Goal: Task Accomplishment & Management: Use online tool/utility

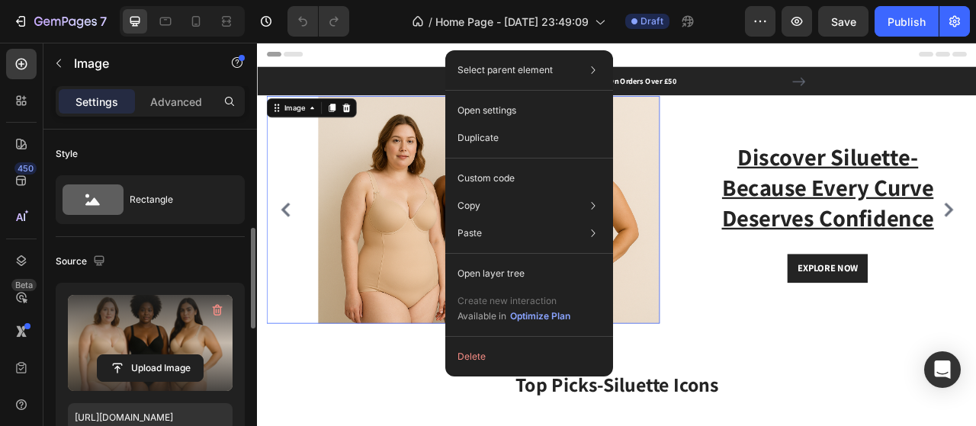
scroll to position [76, 0]
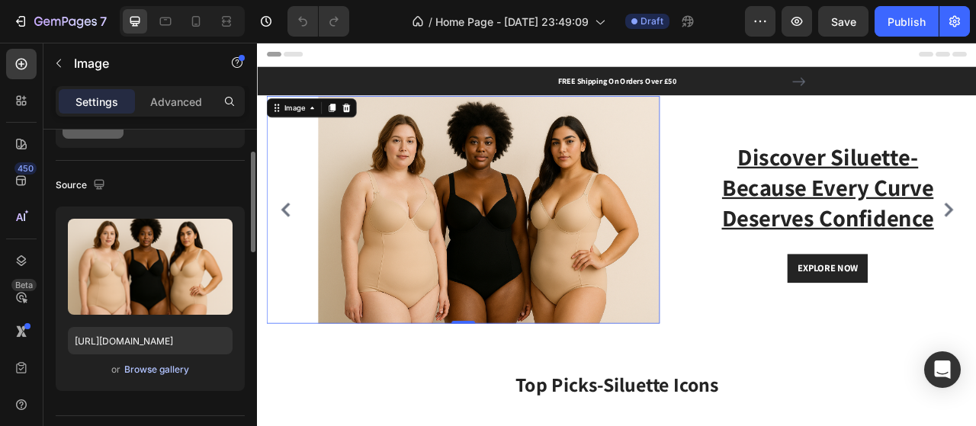
click at [180, 373] on div "Browse gallery" at bounding box center [156, 370] width 65 height 14
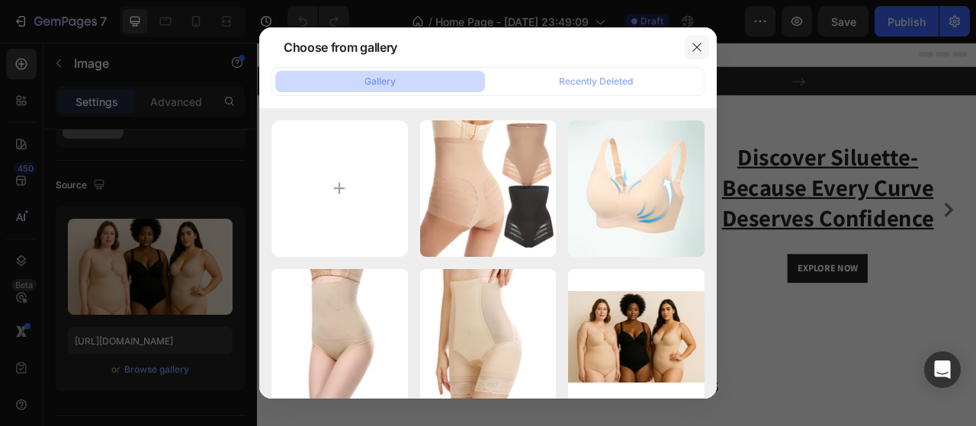
click at [698, 42] on icon "button" at bounding box center [696, 47] width 12 height 12
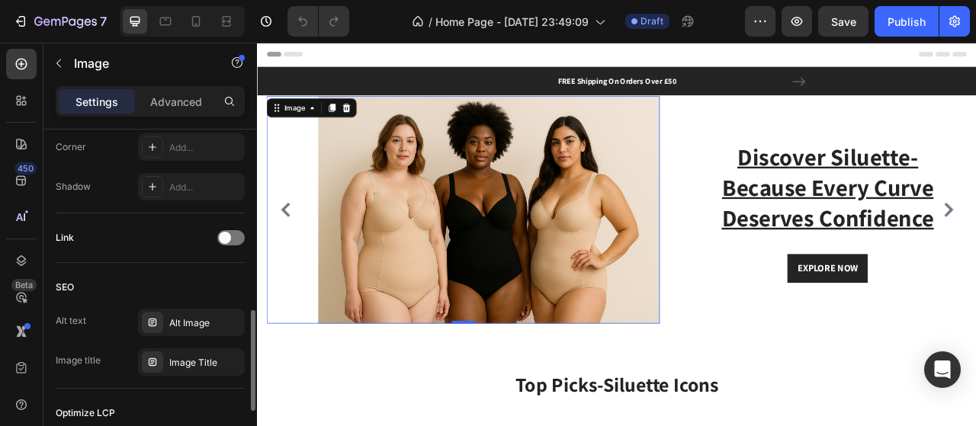
scroll to position [809, 0]
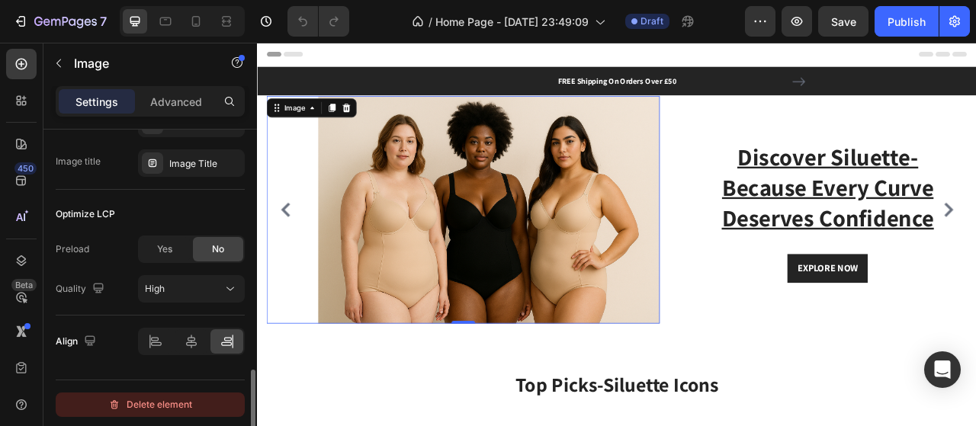
click at [181, 405] on div "Delete element" at bounding box center [150, 405] width 84 height 18
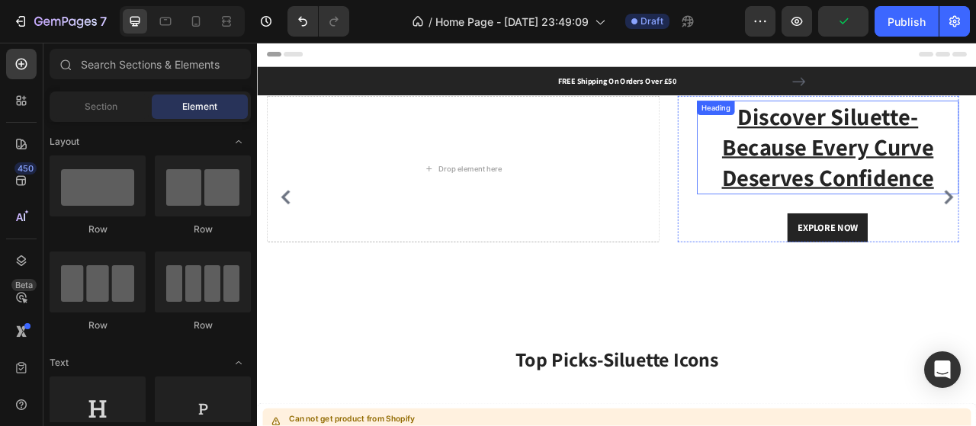
click at [975, 215] on h2 "Discover Siluette-Because Every Curve Deserves Confidence" at bounding box center [981, 176] width 333 height 119
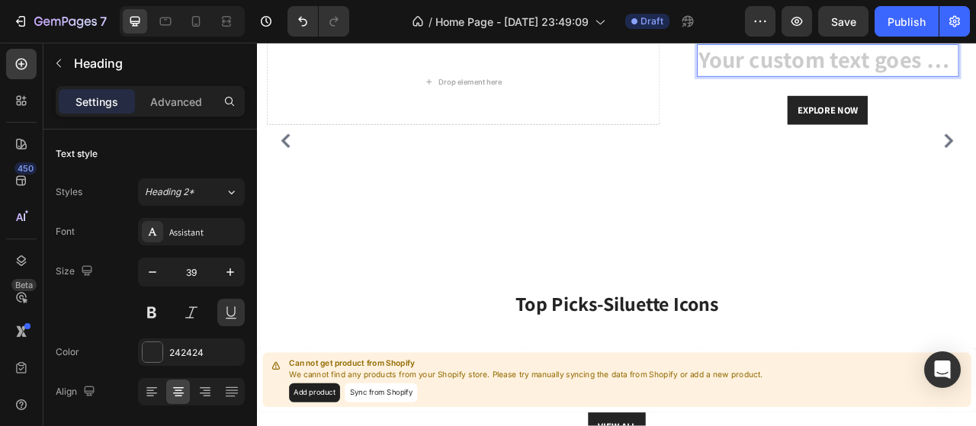
scroll to position [0, 0]
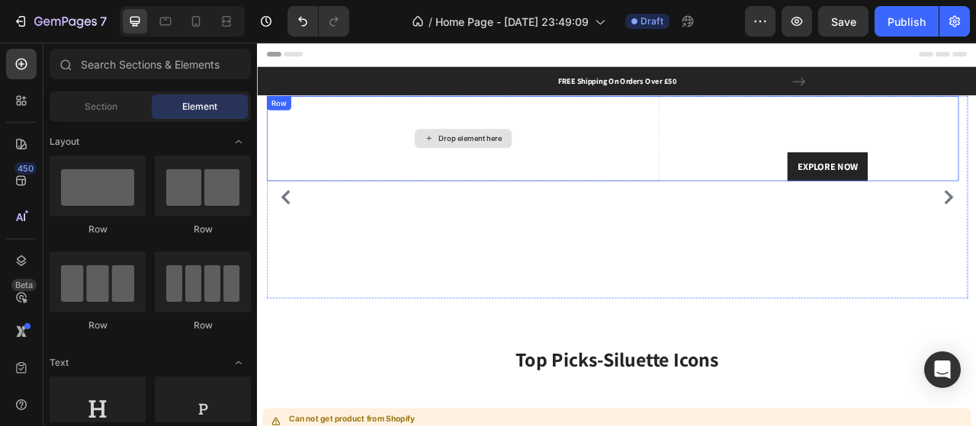
click at [546, 167] on div "Drop element here" at bounding box center [527, 165] width 81 height 12
click at [677, 172] on div "Drop element here" at bounding box center [518, 165] width 500 height 109
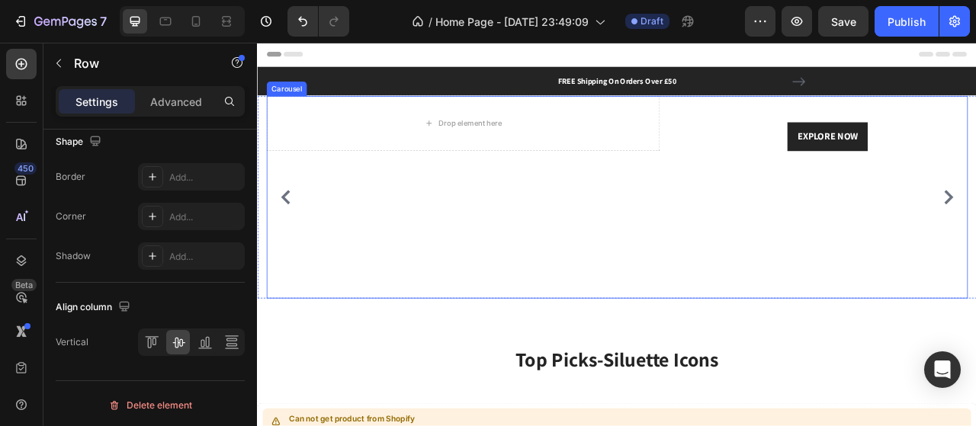
click at [290, 235] on icon "Carousel Back Arrow" at bounding box center [293, 239] width 18 height 18
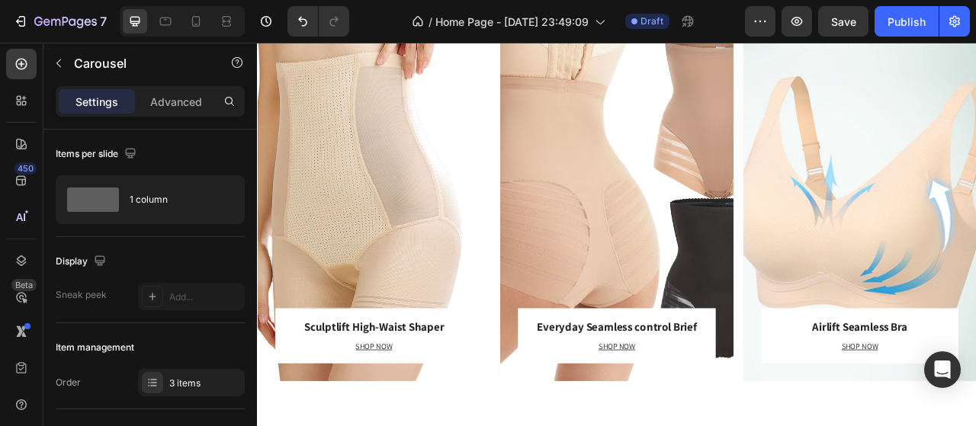
scroll to position [932, 0]
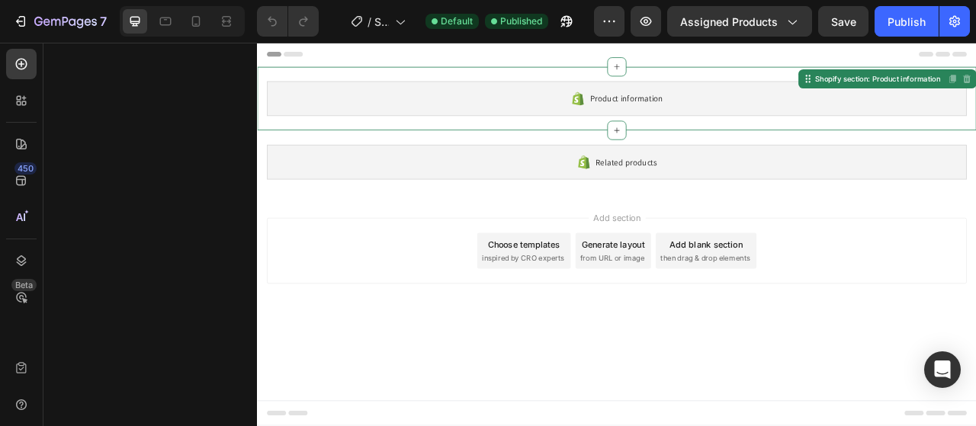
click at [719, 112] on span "Product information" at bounding box center [726, 114] width 93 height 18
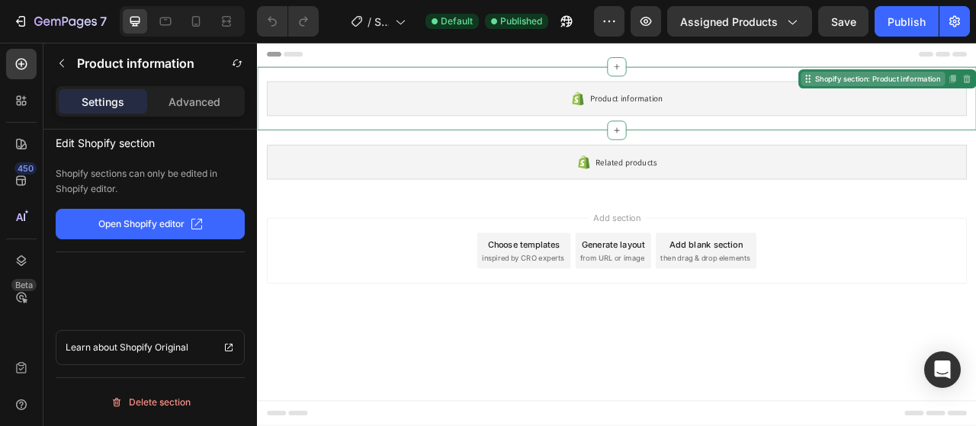
click at [715, 72] on icon at bounding box center [714, 74] width 12 height 12
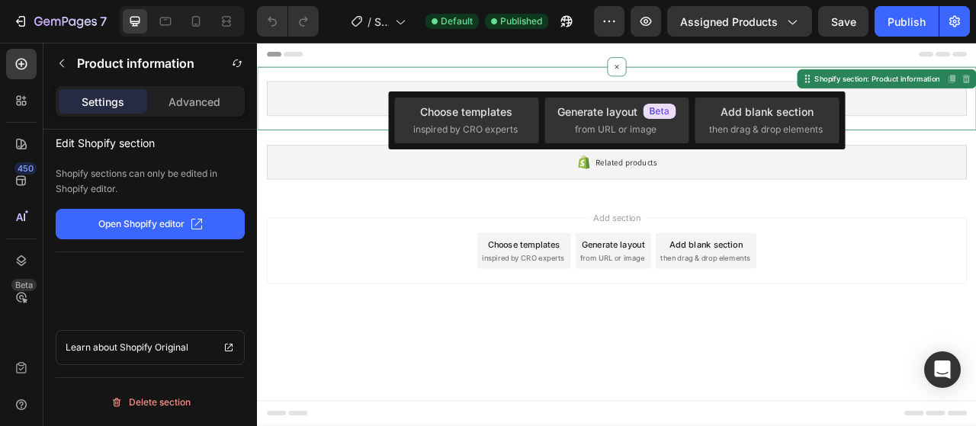
click at [416, 238] on div "Add section Choose templates inspired by CRO experts Generate layout from URL o…" at bounding box center [714, 310] width 915 height 151
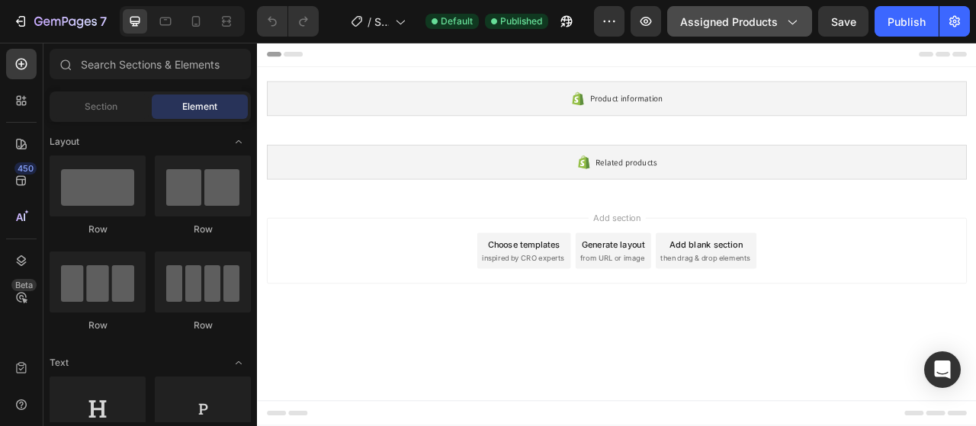
click at [774, 21] on span "Assigned Products" at bounding box center [729, 22] width 98 height 16
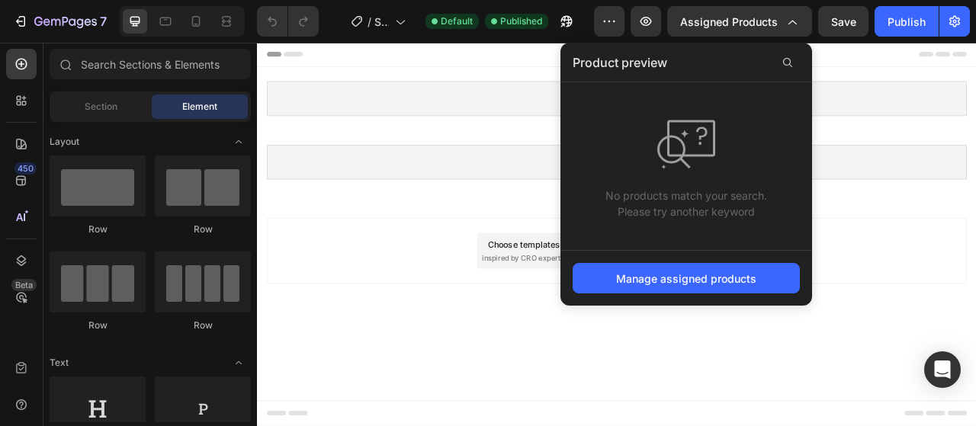
click at [697, 141] on icon at bounding box center [685, 145] width 61 height 62
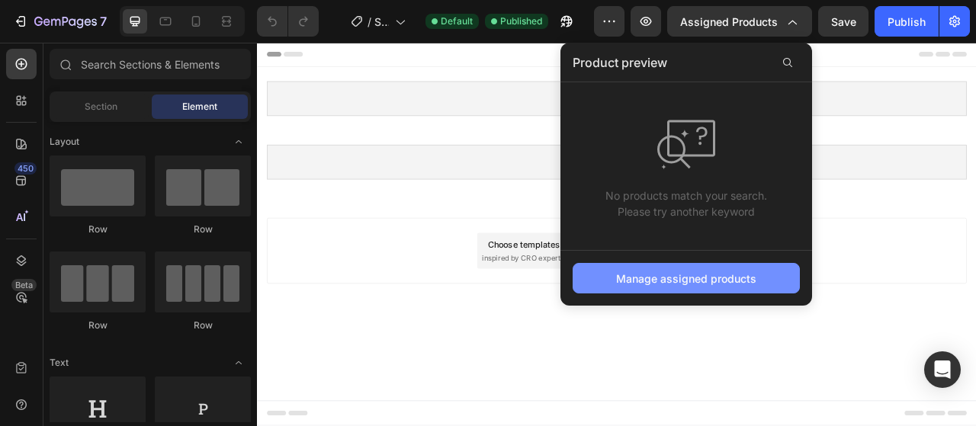
click at [684, 276] on div "Manage assigned products" at bounding box center [686, 279] width 140 height 16
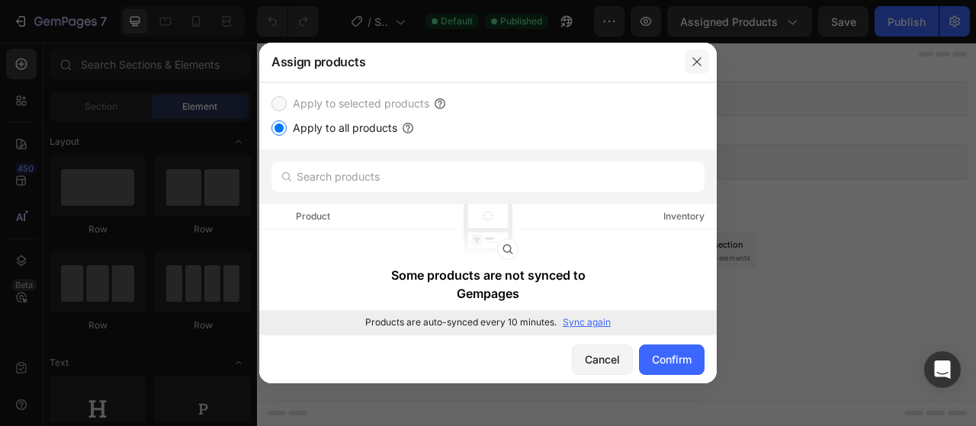
click at [695, 59] on icon "button" at bounding box center [696, 62] width 12 height 12
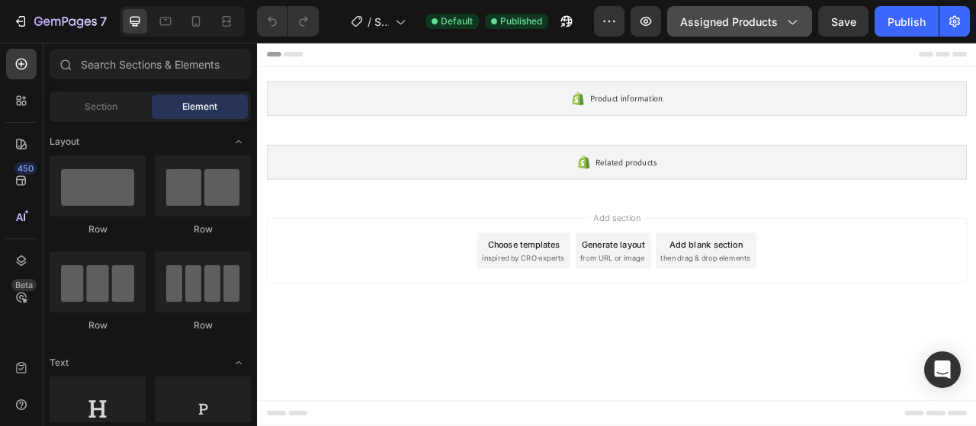
click at [753, 22] on span "Assigned Products" at bounding box center [729, 22] width 98 height 16
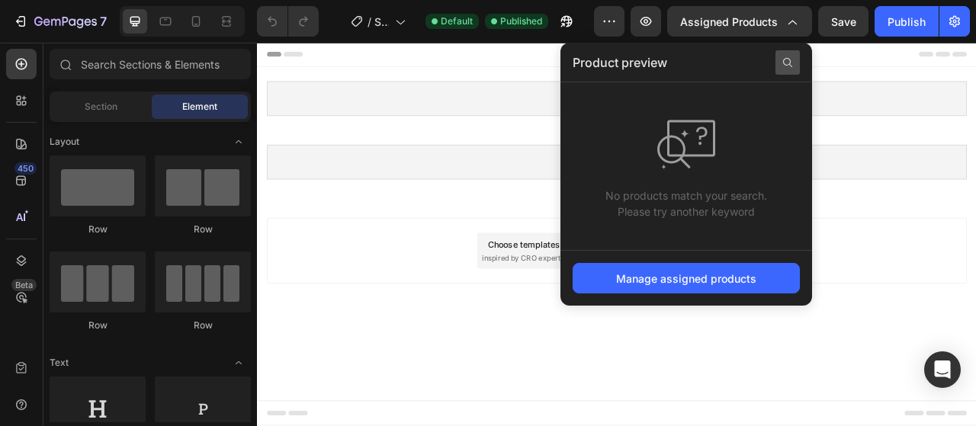
click at [786, 64] on icon at bounding box center [787, 62] width 9 height 9
